Goal: Information Seeking & Learning: Learn about a topic

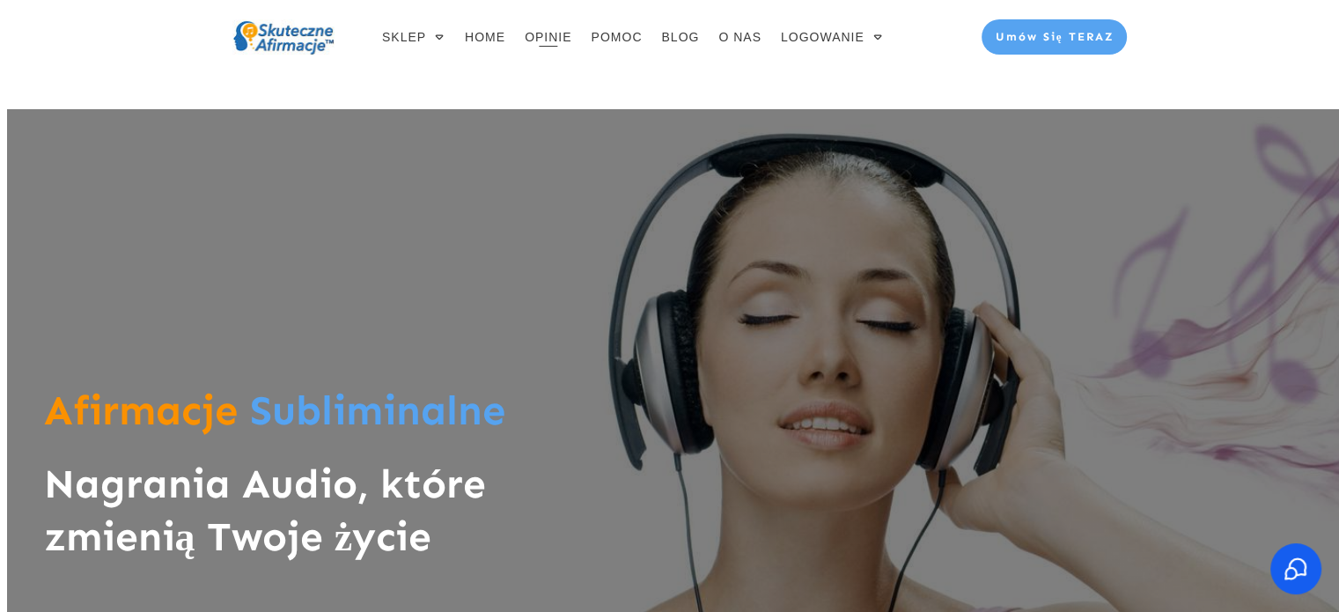
click at [549, 41] on span "OPINIE" at bounding box center [548, 37] width 47 height 25
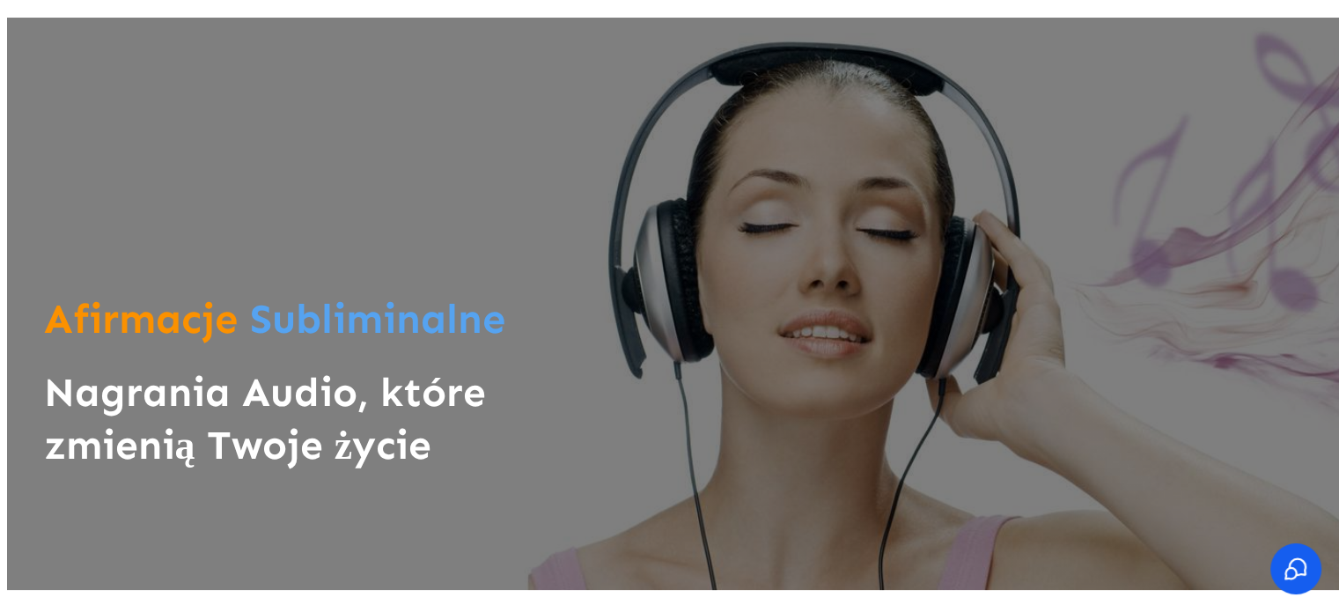
scroll to position [176, 0]
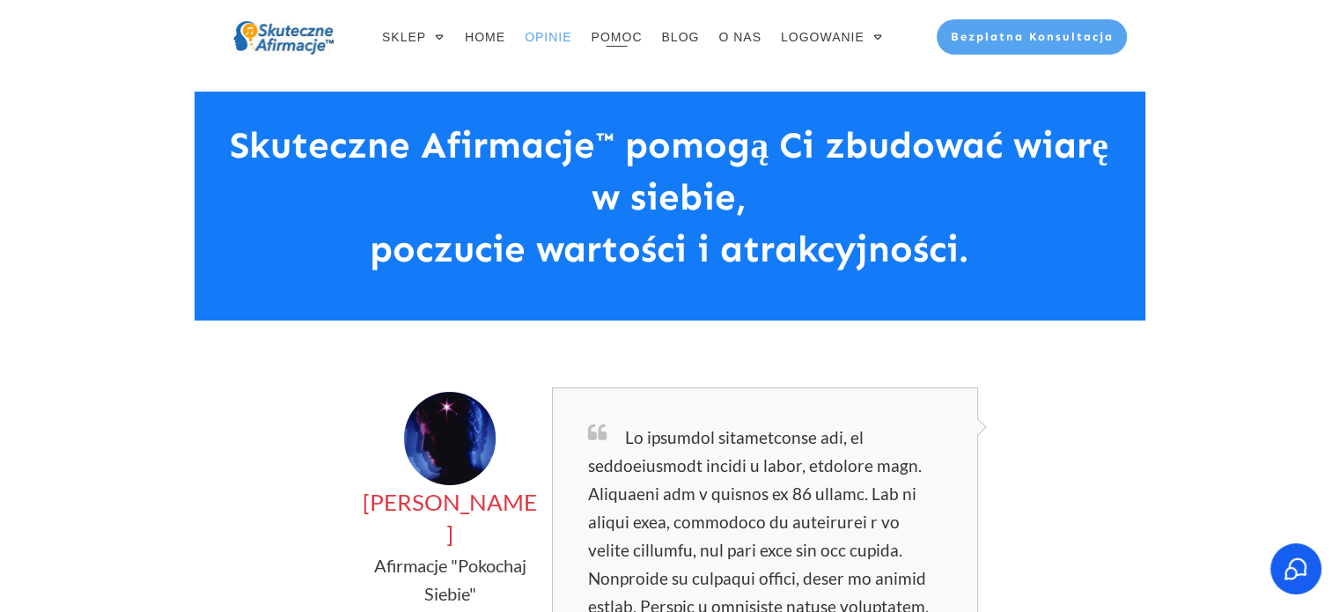
click at [623, 33] on span "POMOC" at bounding box center [617, 37] width 51 height 25
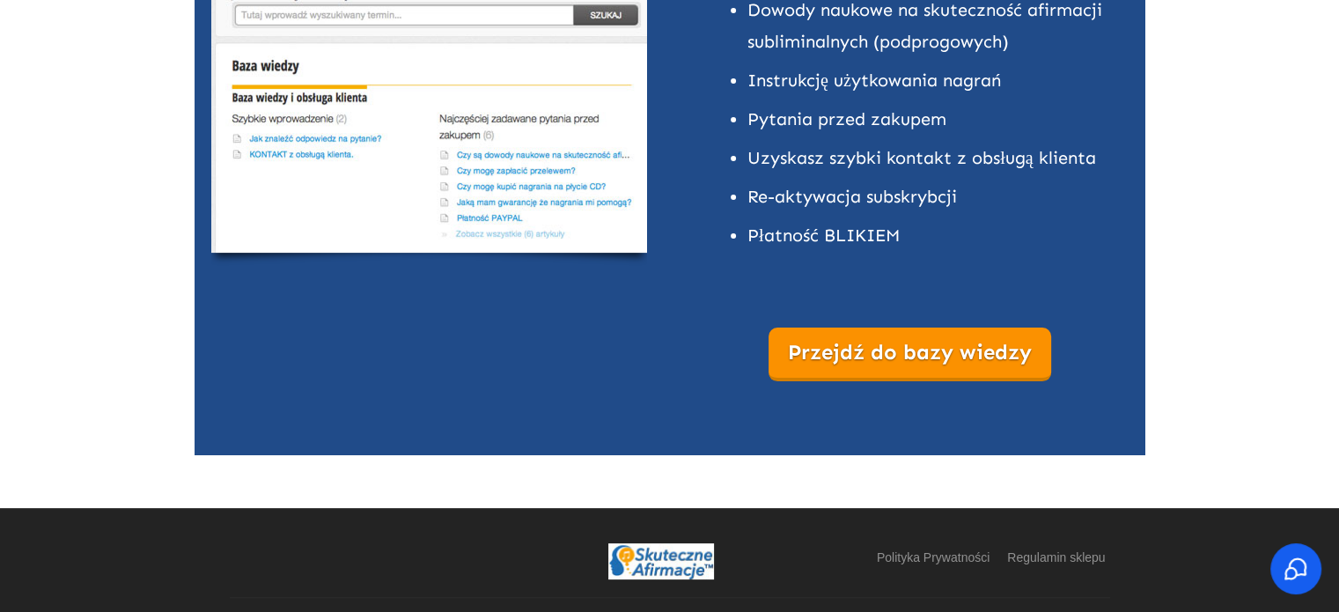
scroll to position [264, 0]
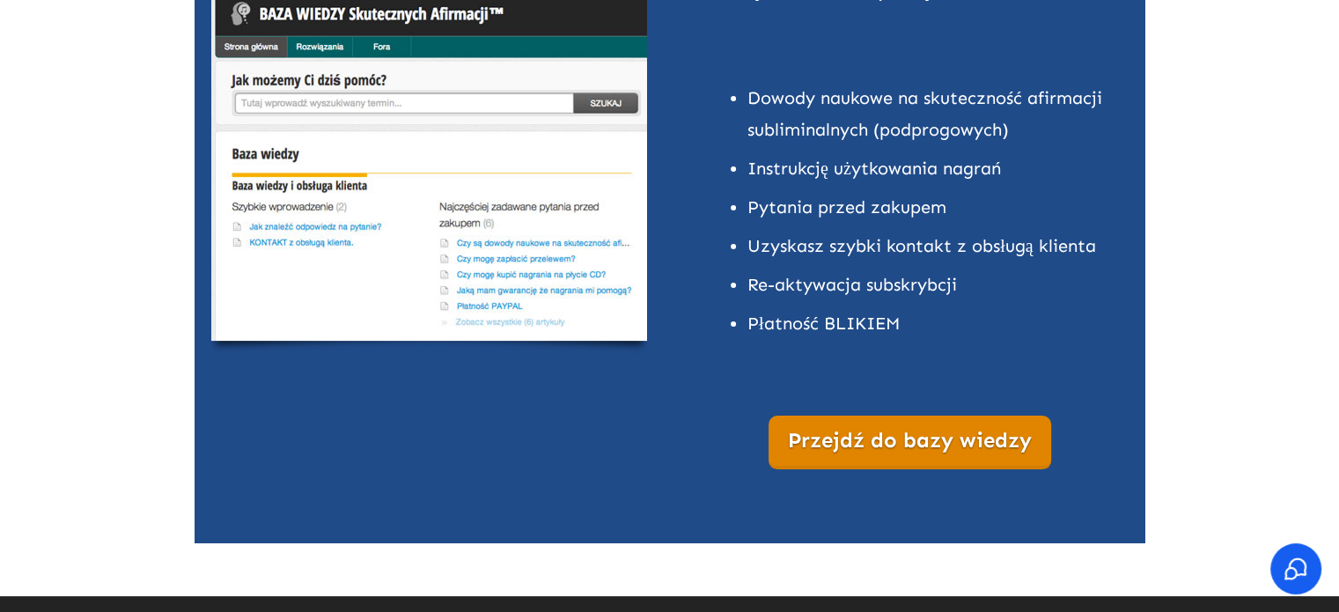
click at [930, 440] on span "Przejdź do bazy wiedzy" at bounding box center [910, 441] width 244 height 26
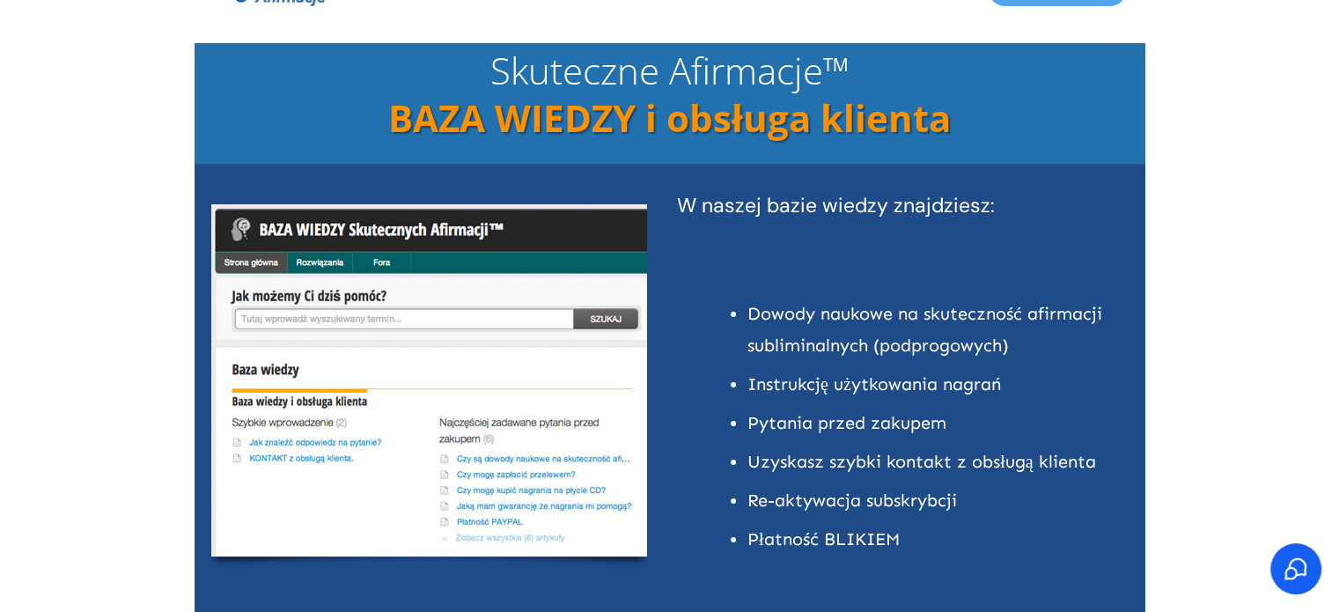
scroll to position [0, 0]
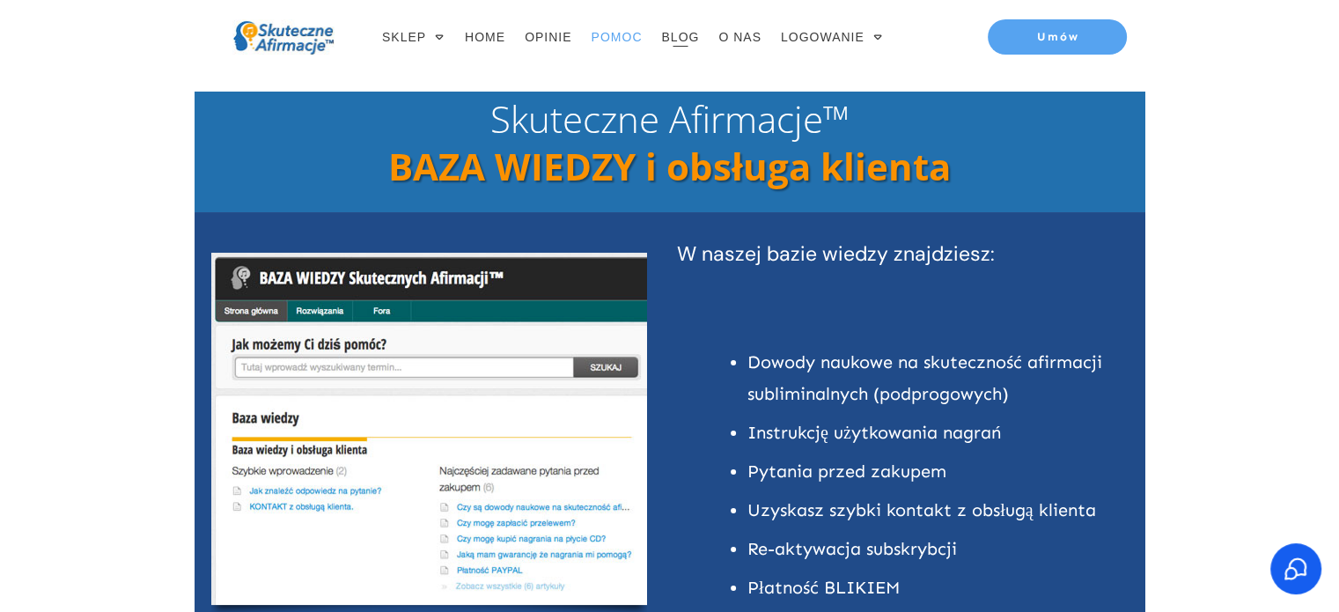
click at [679, 33] on span "BLOG" at bounding box center [680, 37] width 38 height 25
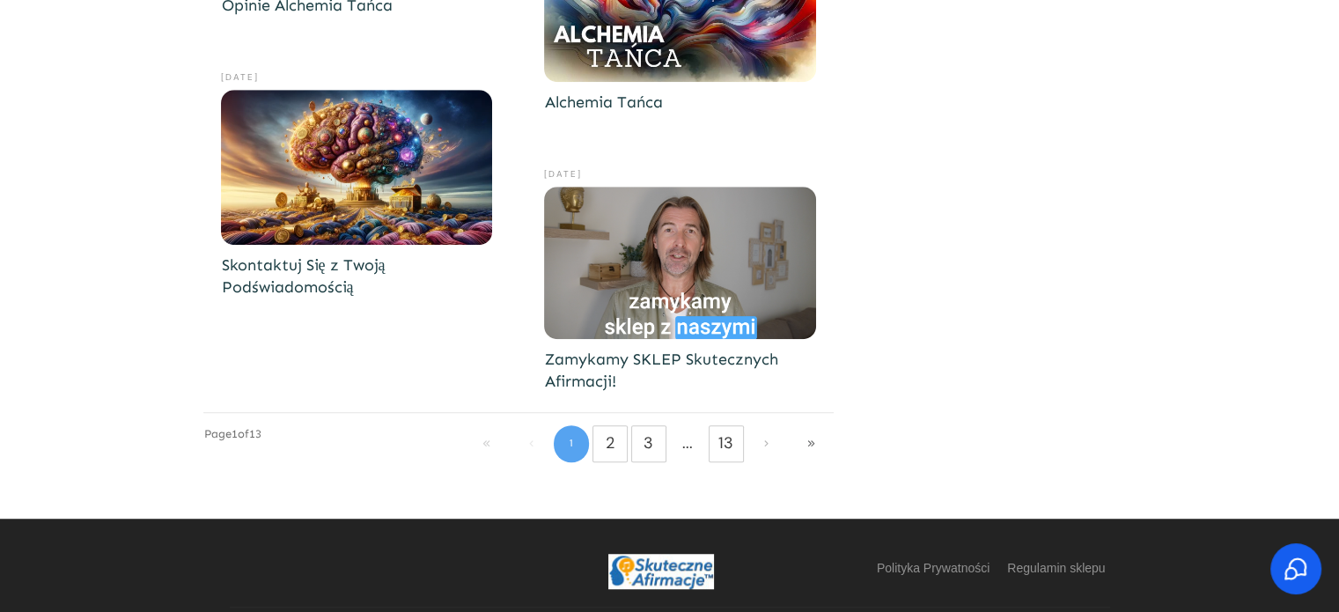
scroll to position [1145, 0]
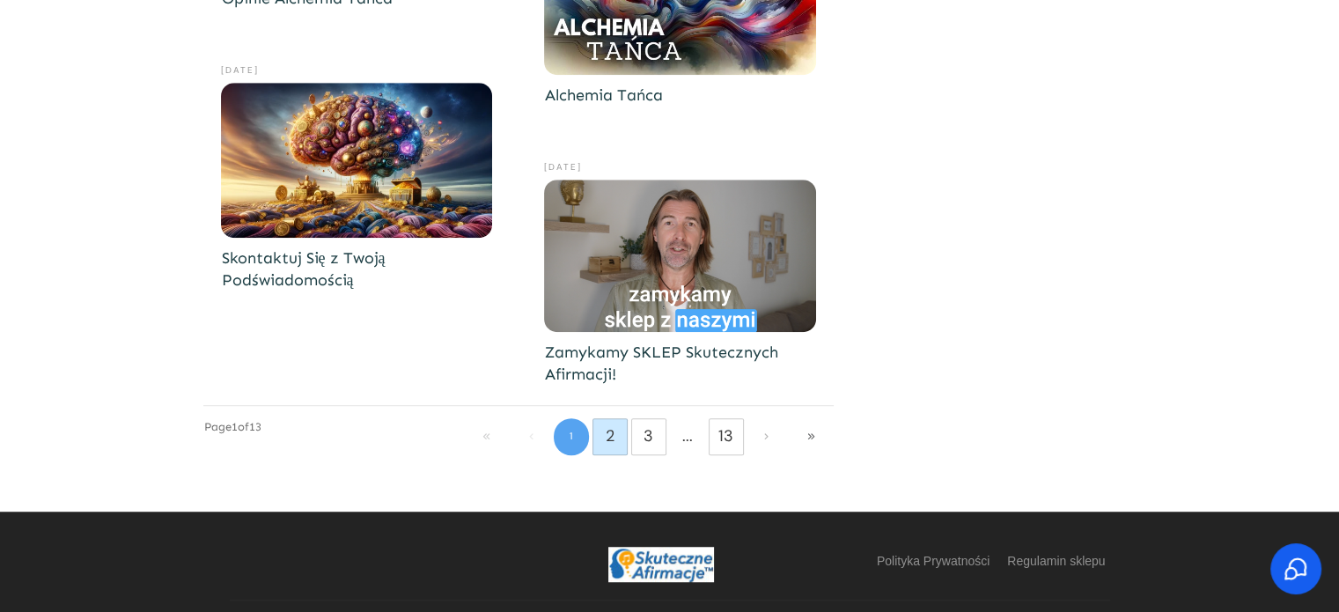
click at [600, 437] on link "2" at bounding box center [609, 436] width 33 height 28
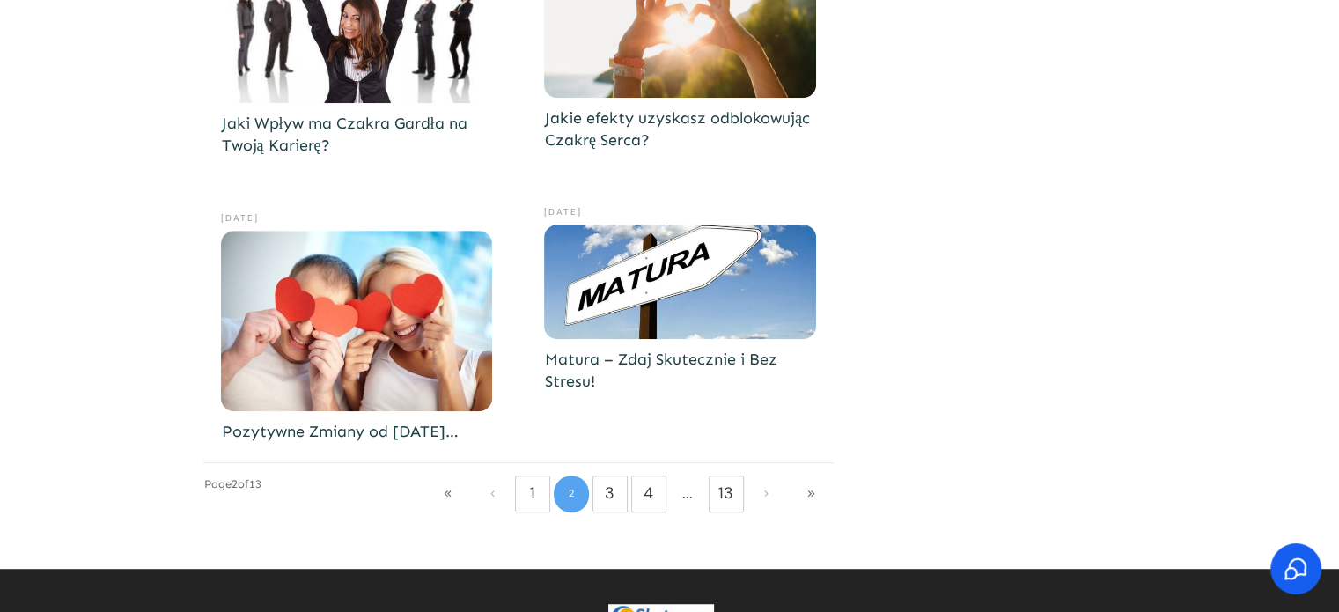
scroll to position [1057, 0]
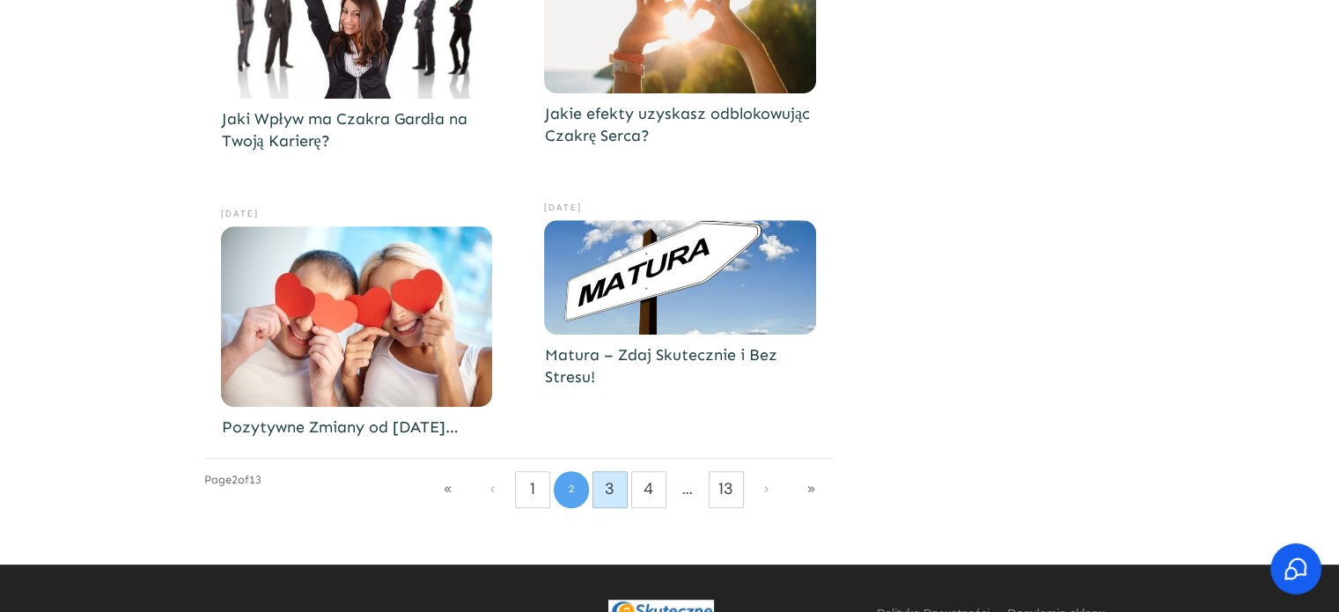
click at [612, 493] on link "3" at bounding box center [609, 489] width 33 height 28
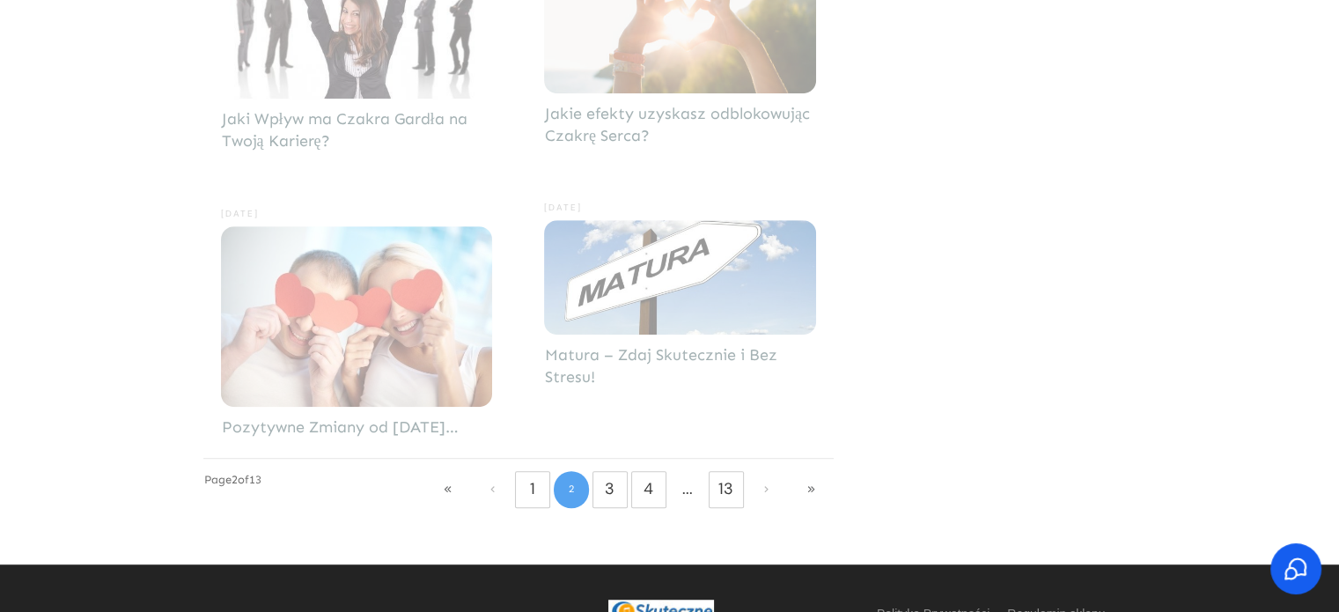
scroll to position [1040, 0]
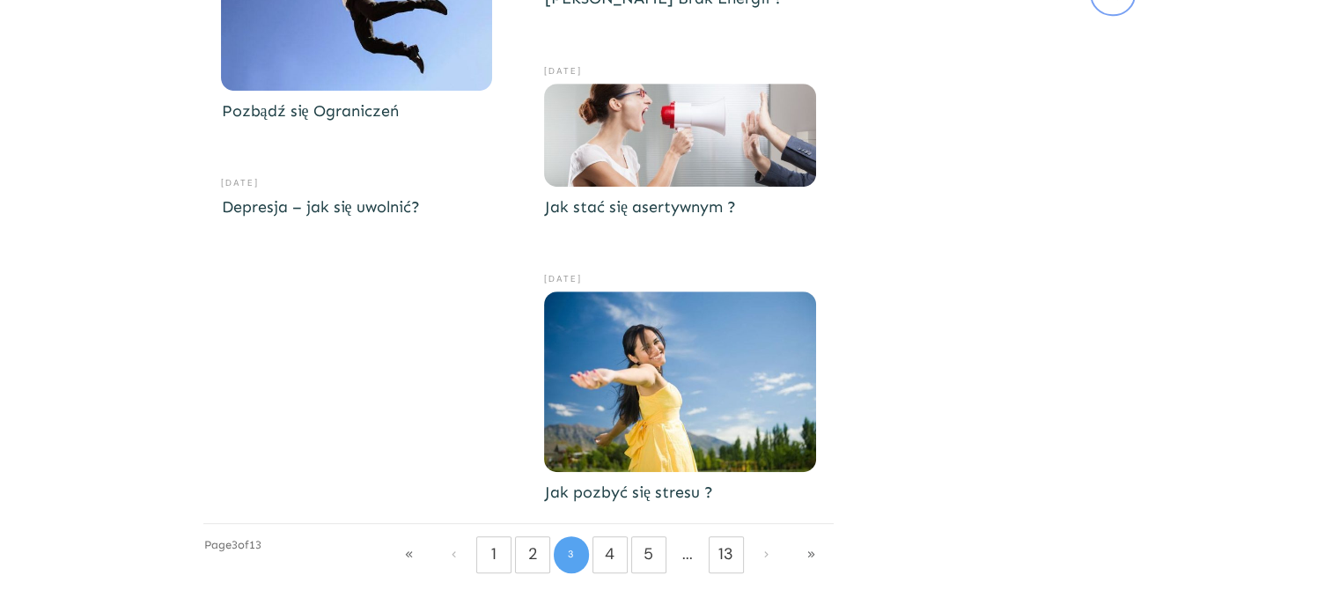
scroll to position [880, 0]
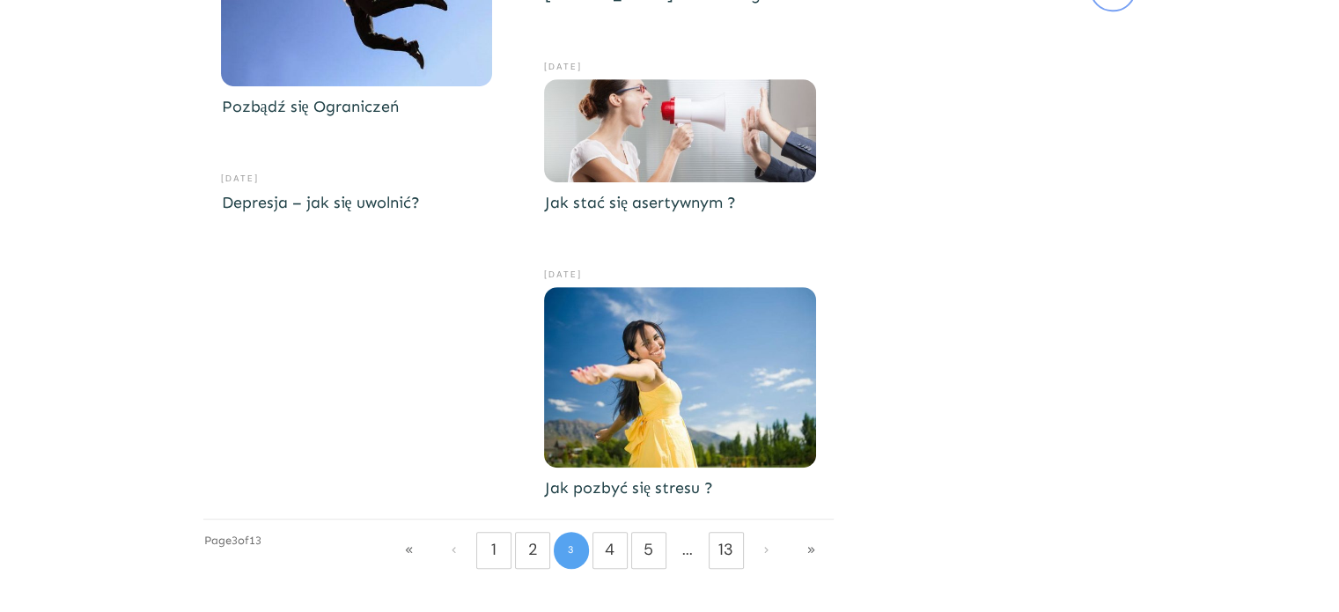
click at [652, 482] on link "Jak pozbyć się stresu ?" at bounding box center [629, 487] width 168 height 19
